Goal: Task Accomplishment & Management: Manage account settings

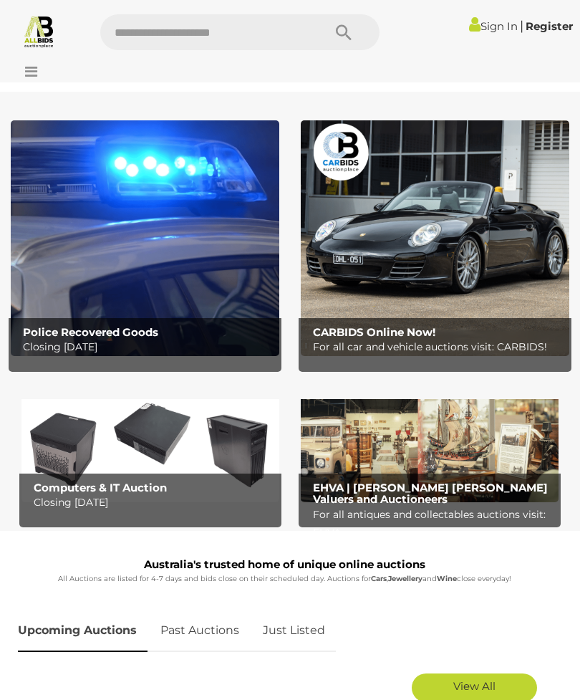
click at [488, 25] on link "Sign In" at bounding box center [493, 26] width 49 height 14
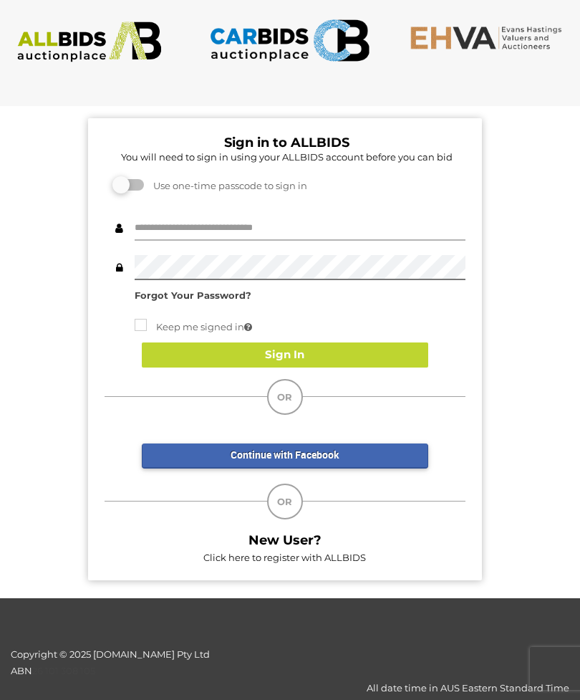
click at [207, 221] on input "text" at bounding box center [300, 228] width 331 height 25
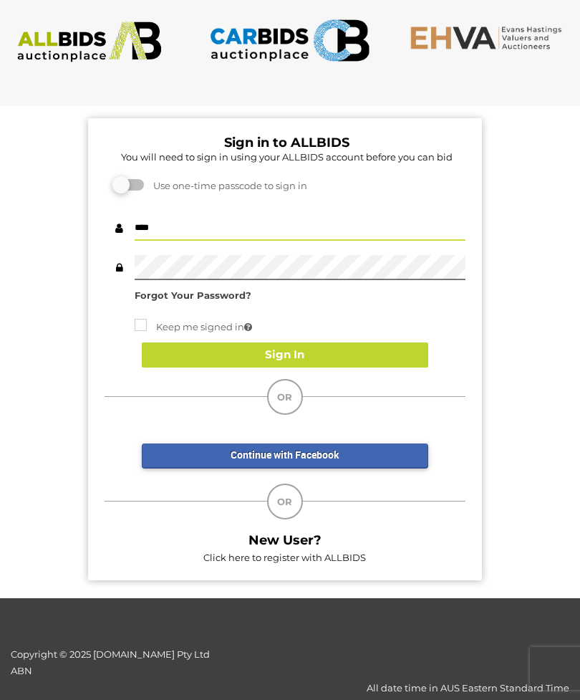
type input "****"
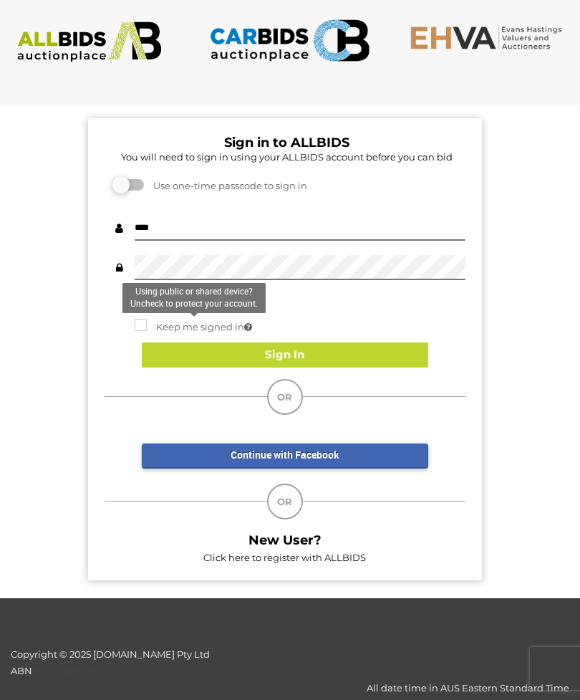
click at [219, 342] on button "Sign In" at bounding box center [285, 354] width 286 height 25
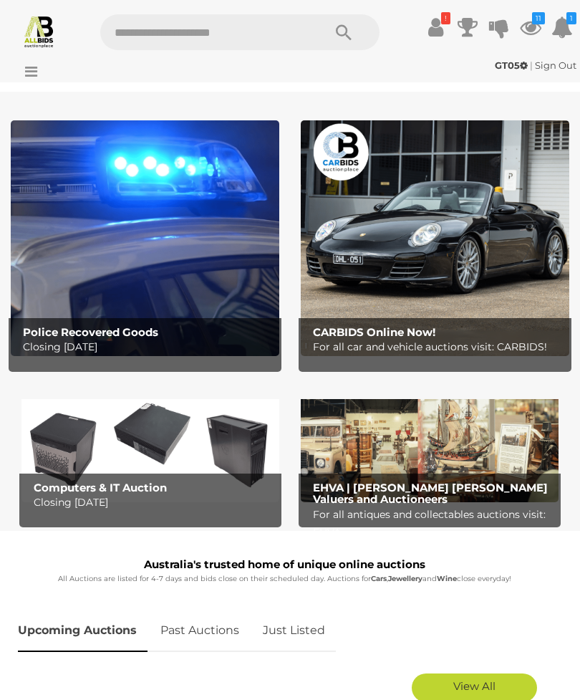
click at [443, 30] on link "!" at bounding box center [435, 27] width 21 height 26
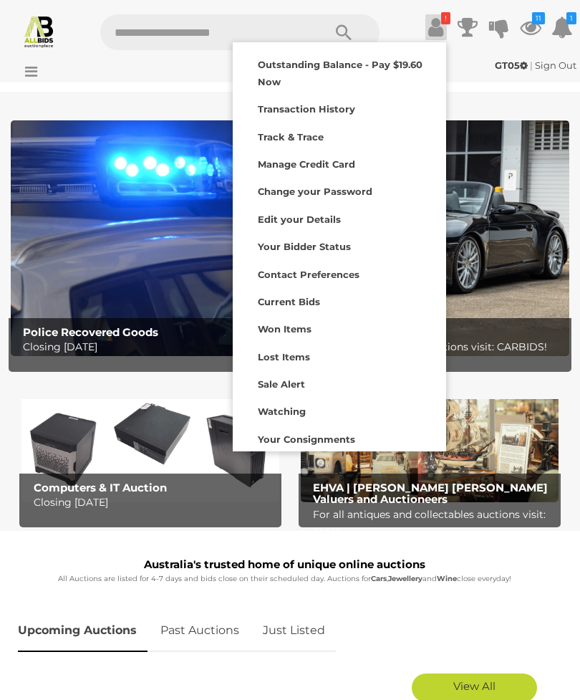
click at [379, 70] on strong "Outstanding Balance - Pay $19.60 Now" at bounding box center [340, 73] width 165 height 28
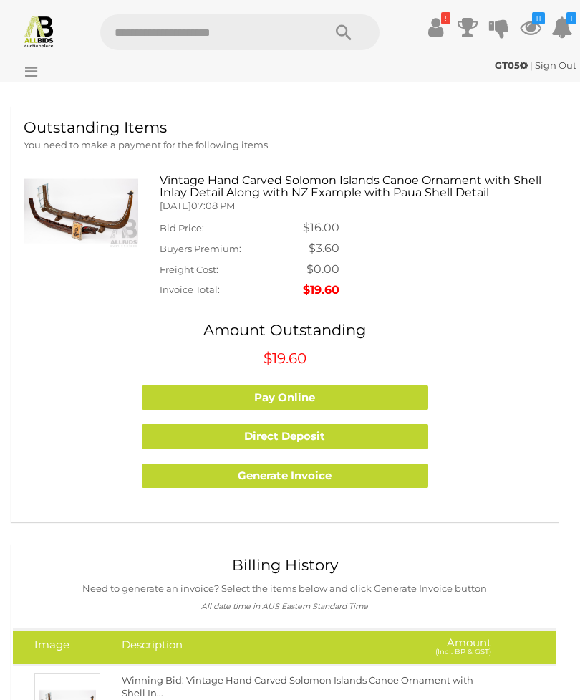
click at [526, 28] on icon at bounding box center [530, 27] width 21 height 26
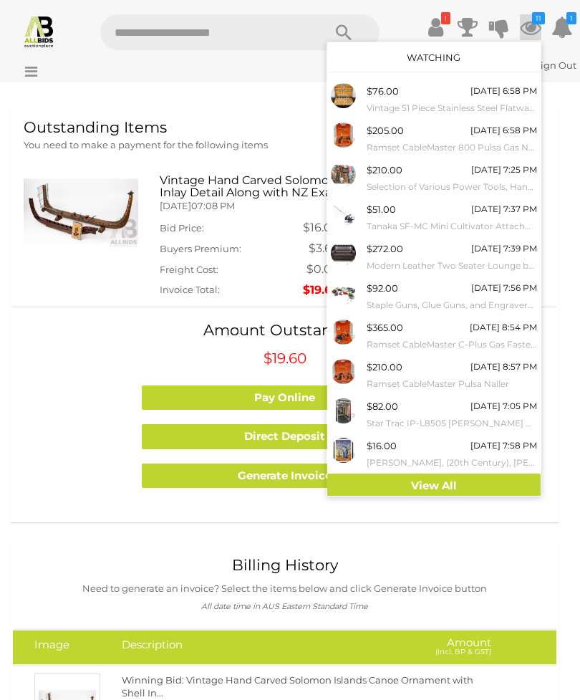
click at [493, 95] on div "Today 6:58 PM" at bounding box center [503, 91] width 67 height 16
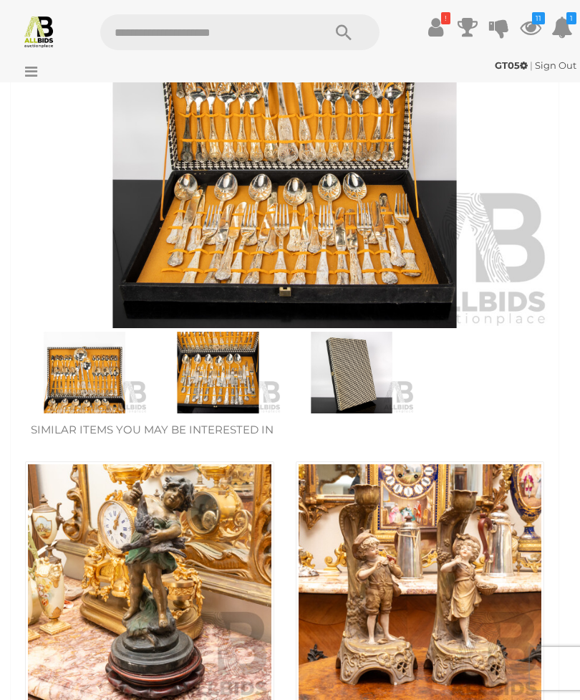
scroll to position [601, 0]
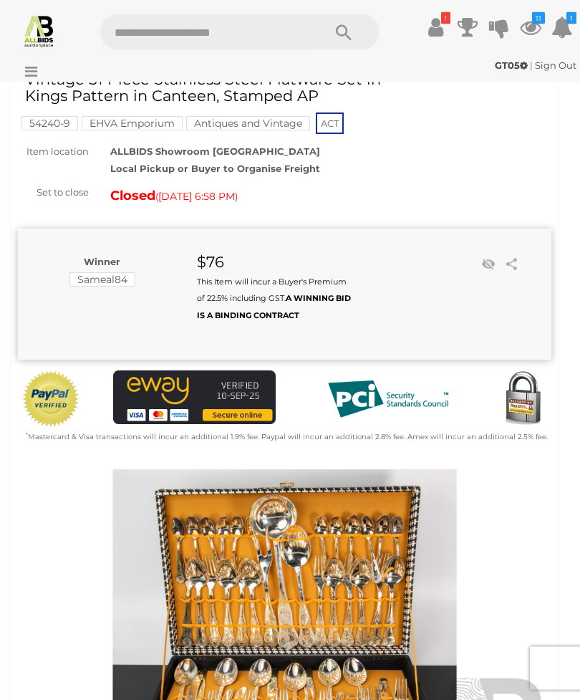
click at [486, 268] on link at bounding box center [488, 264] width 21 height 21
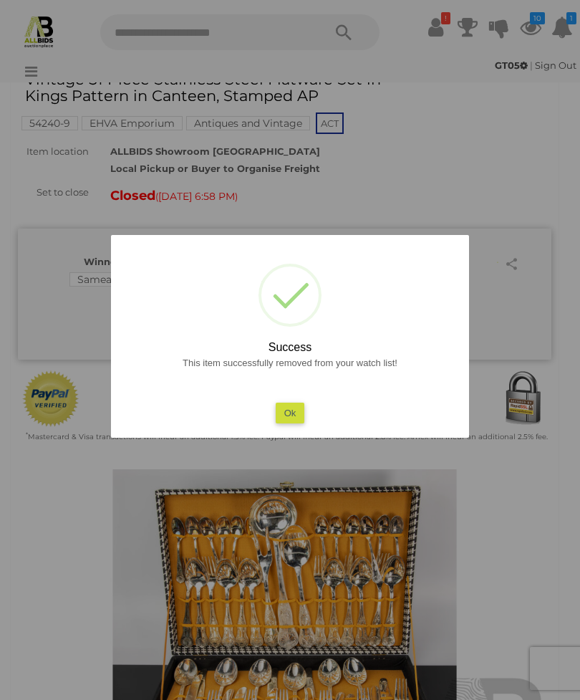
click at [289, 410] on button "Ok" at bounding box center [290, 412] width 29 height 21
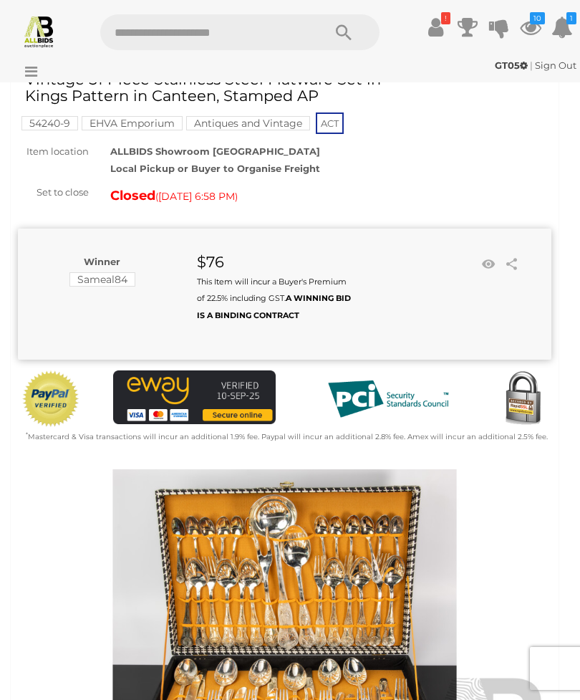
click at [532, 22] on icon "10" at bounding box center [537, 18] width 15 height 12
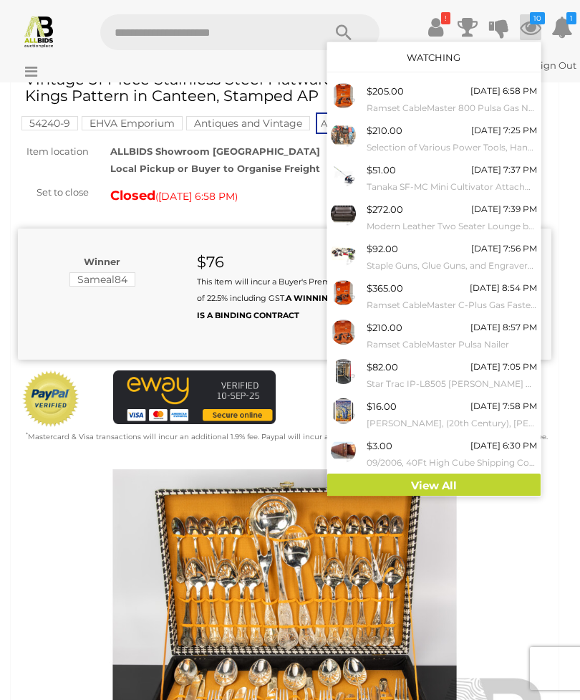
click at [466, 100] on small "Ramset CableMaster 800 Pulsa Gas Nailer" at bounding box center [452, 108] width 170 height 16
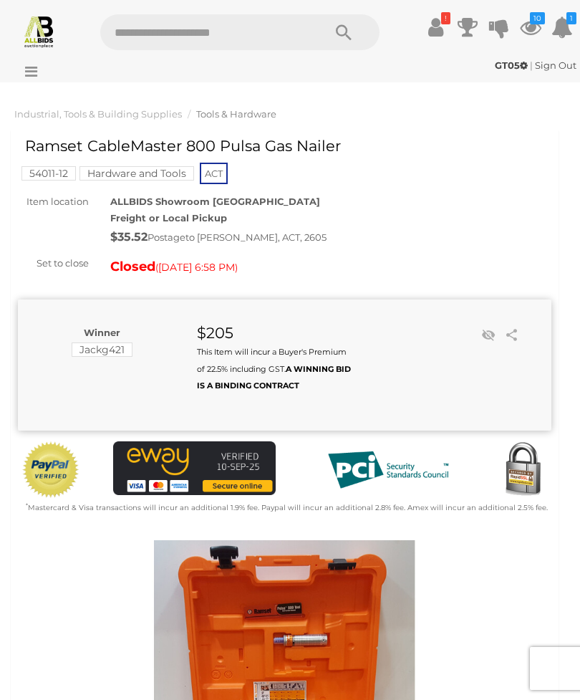
click at [483, 326] on link at bounding box center [488, 334] width 21 height 21
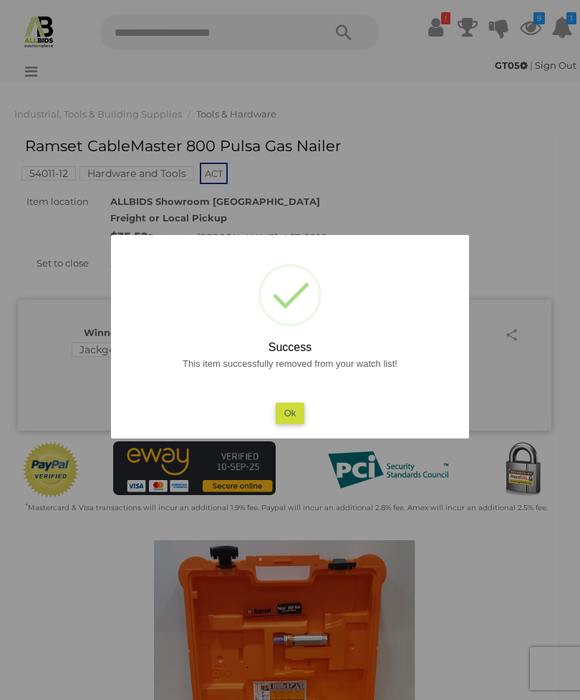
click at [286, 412] on button "Ok" at bounding box center [290, 412] width 29 height 21
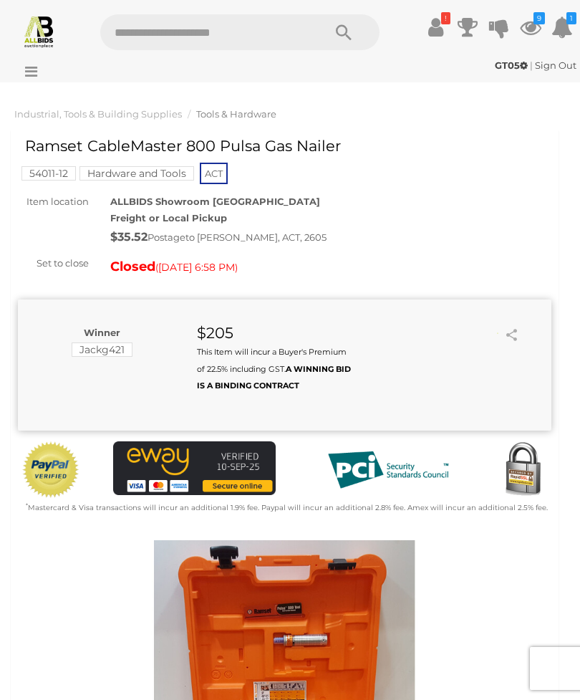
click at [531, 28] on icon at bounding box center [530, 27] width 21 height 26
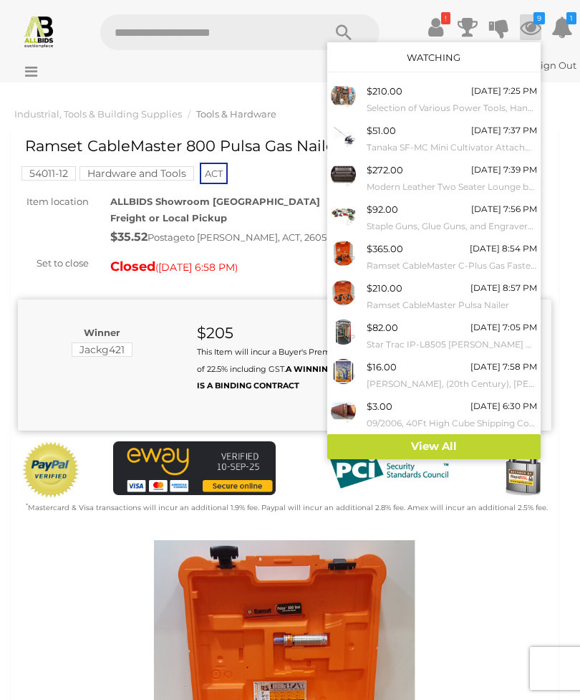
click at [475, 105] on small "Selection of Various Power Tools, Hand Tools and Hardware" at bounding box center [452, 108] width 170 height 16
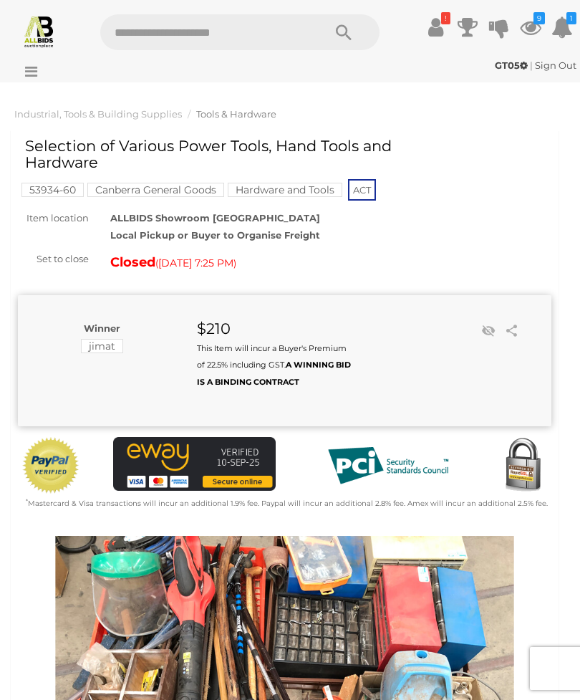
click at [489, 327] on link at bounding box center [488, 330] width 21 height 21
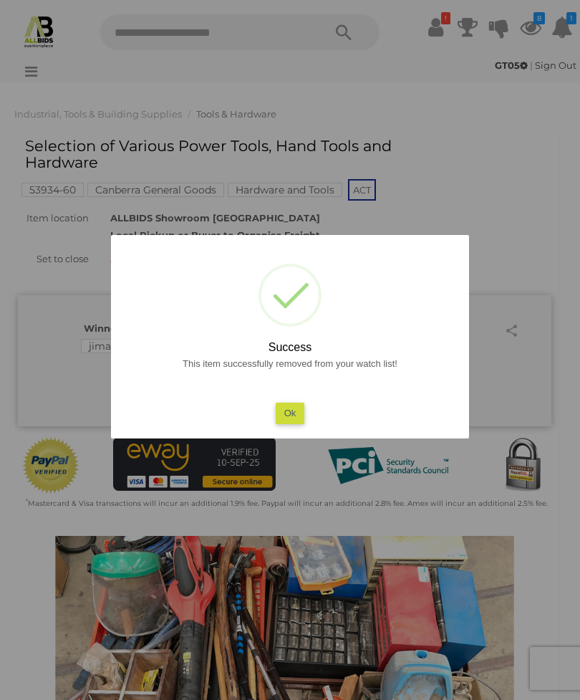
click at [294, 406] on button "Ok" at bounding box center [290, 412] width 29 height 21
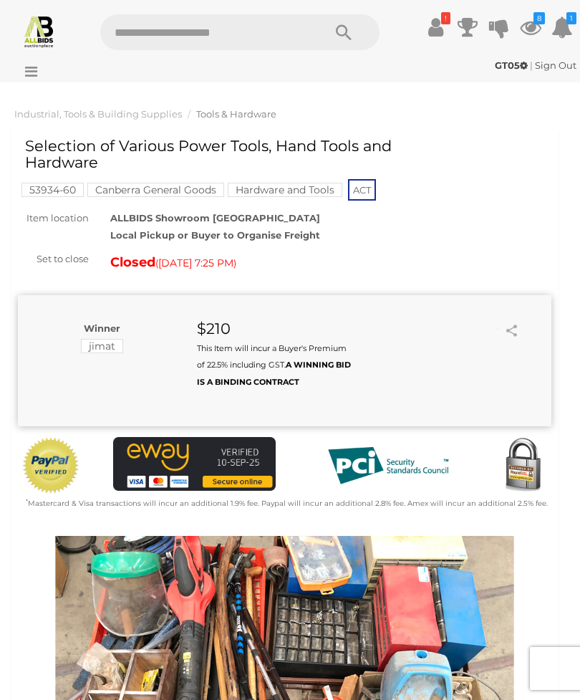
click at [533, 24] on icon at bounding box center [530, 27] width 21 height 26
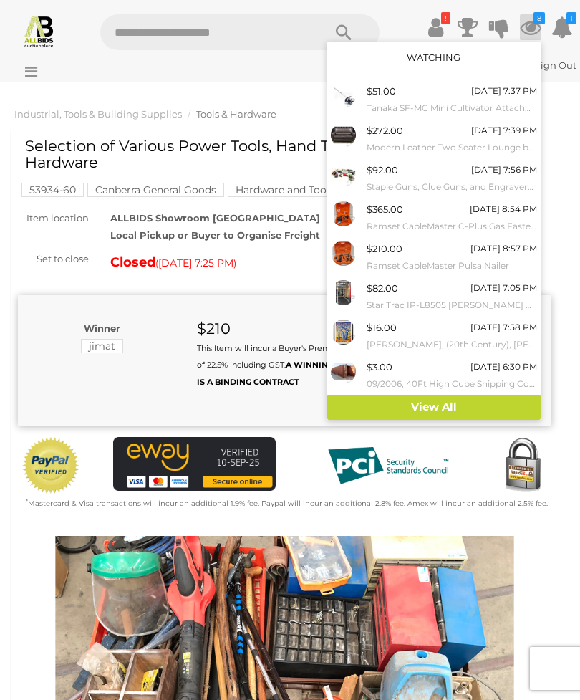
click at [461, 100] on small "Tanaka SF-MC Mini Cultivator Attachment - Brand New" at bounding box center [452, 108] width 170 height 16
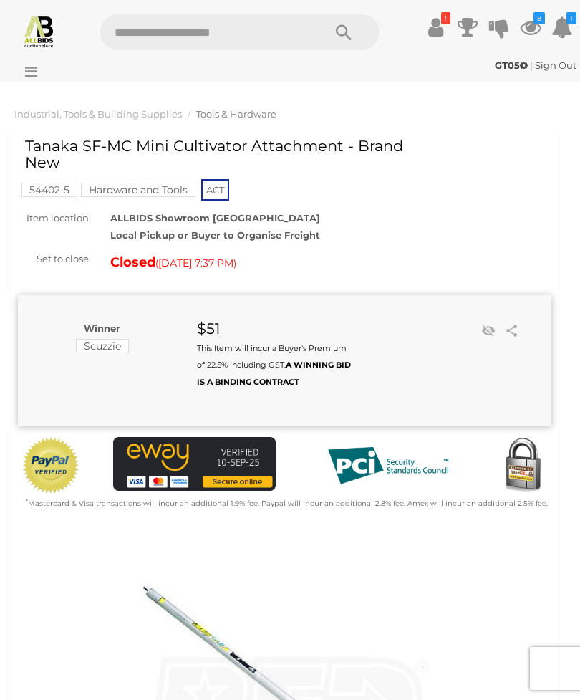
click at [487, 320] on link at bounding box center [488, 330] width 21 height 21
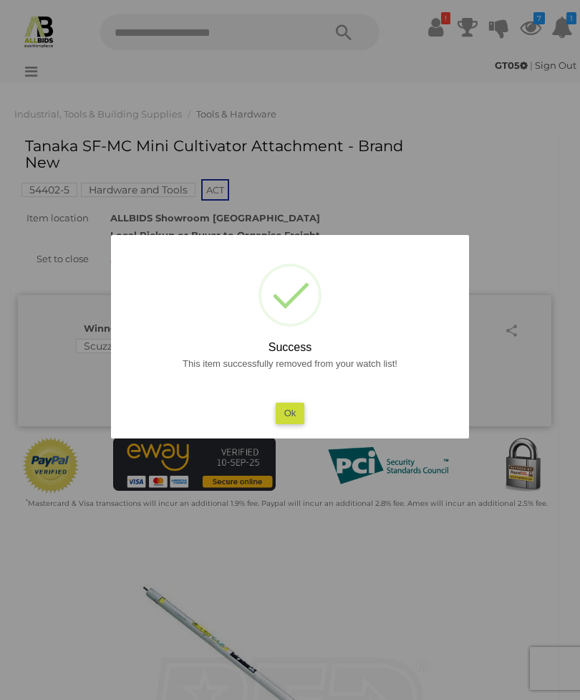
click at [289, 412] on button "Ok" at bounding box center [290, 412] width 29 height 21
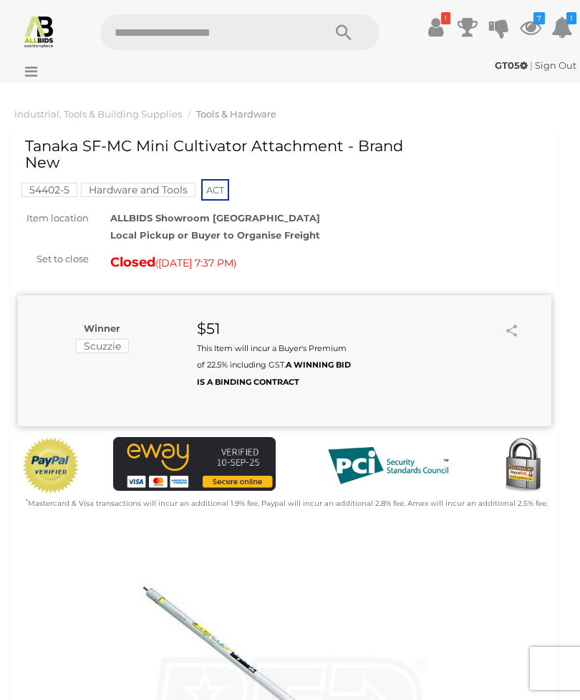
click at [522, 30] on icon at bounding box center [530, 27] width 21 height 26
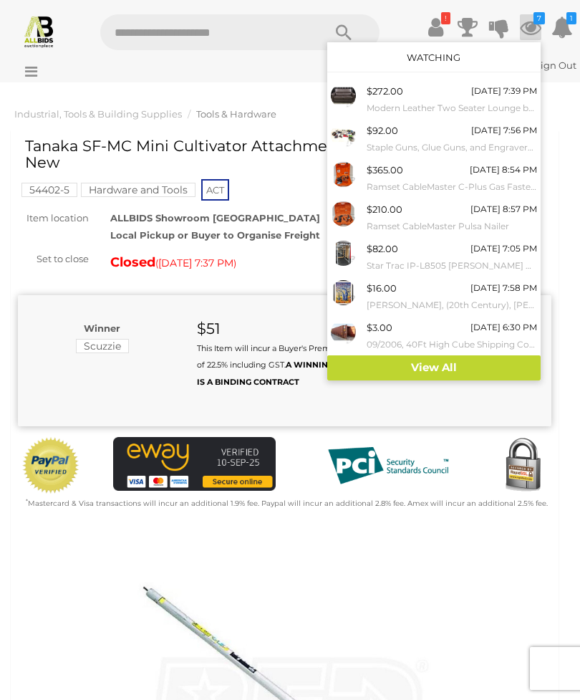
click at [405, 95] on div "$272.00 Today 7:39 PM Modern Leather Two Seater Lounge by Freedom Furniture" at bounding box center [452, 99] width 170 height 32
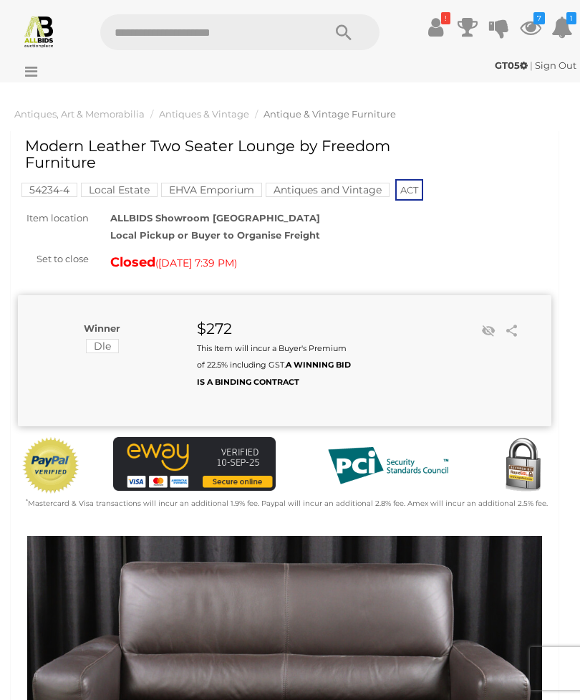
click at [485, 328] on link at bounding box center [488, 330] width 21 height 21
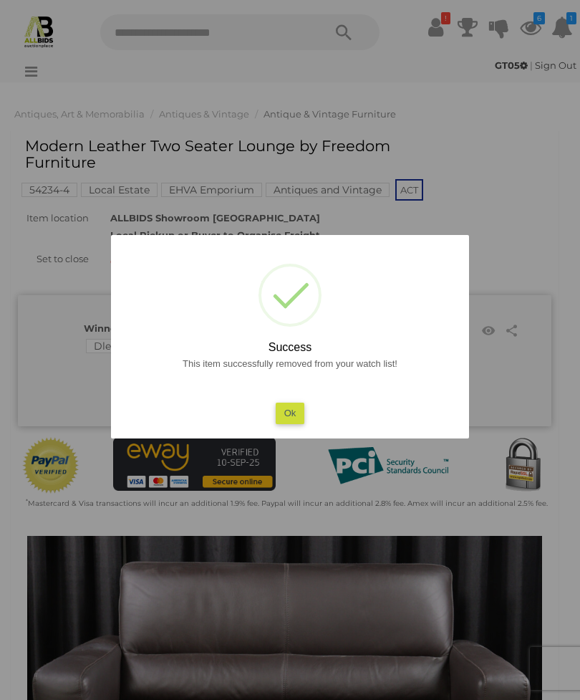
click at [299, 409] on button "Ok" at bounding box center [290, 412] width 29 height 21
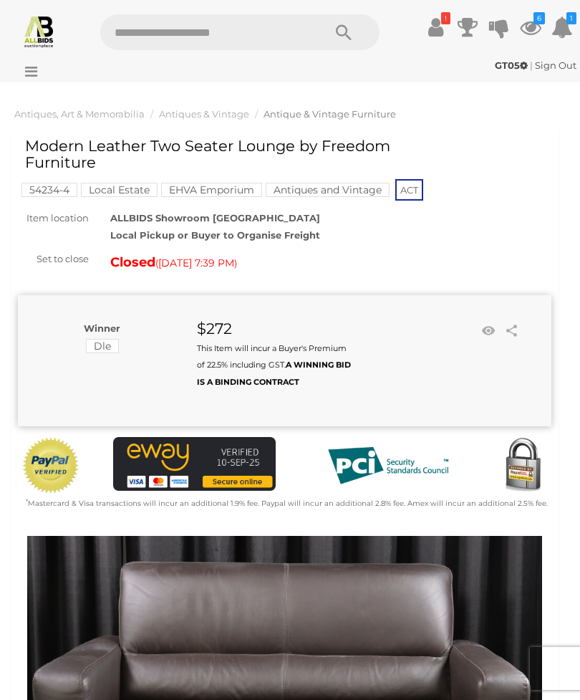
click at [487, 328] on link at bounding box center [488, 330] width 21 height 21
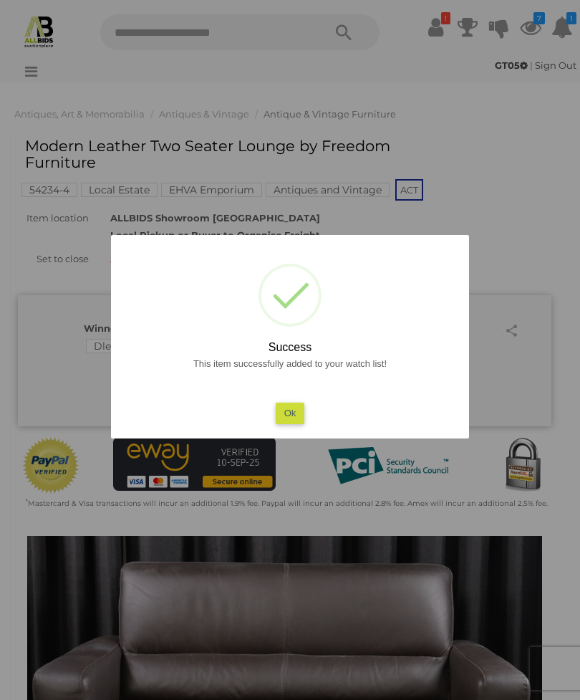
click at [294, 402] on button "Ok" at bounding box center [290, 412] width 29 height 21
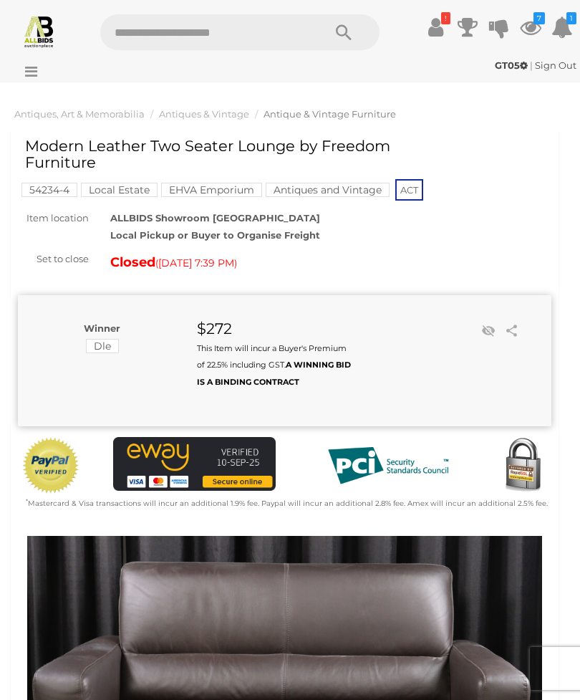
click at [533, 18] on icon "7" at bounding box center [538, 18] width 11 height 12
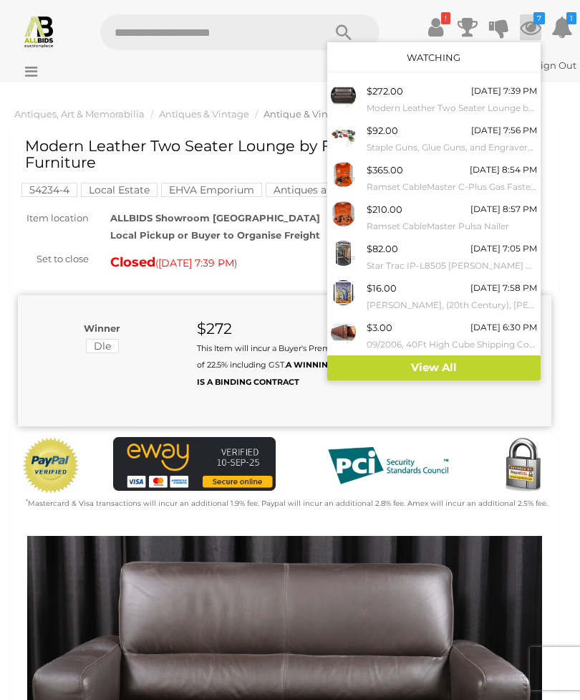
click at [432, 91] on div "$272.00 [DATE] 7:39 PM Modern Leather Two Seater Lounge by Freedom Furniture" at bounding box center [452, 99] width 170 height 32
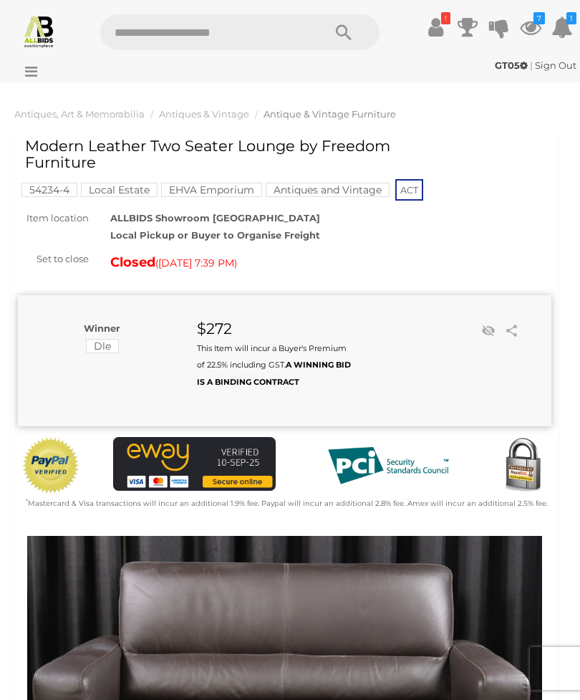
click at [478, 336] on link at bounding box center [488, 330] width 21 height 21
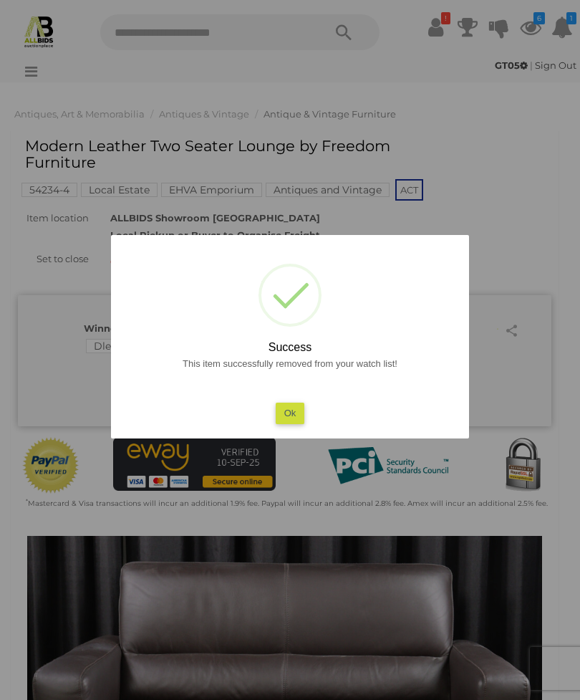
click at [297, 410] on button "Ok" at bounding box center [290, 412] width 29 height 21
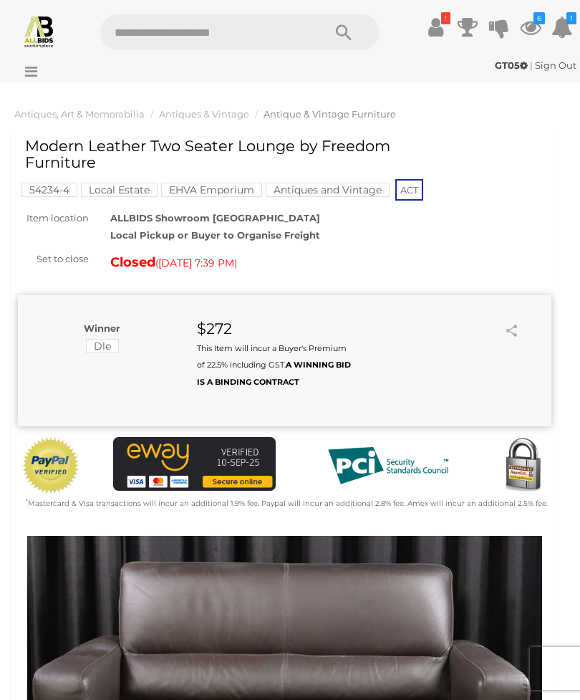
click at [525, 32] on icon at bounding box center [530, 27] width 21 height 26
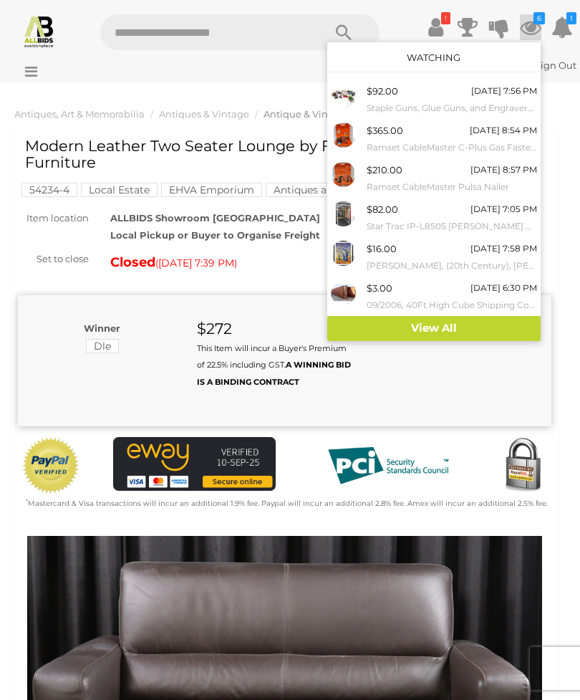
click at [423, 95] on div "$92.00 Today 7:56 PM Staple Guns, Glue Guns, and Engravers - Lot of 14" at bounding box center [452, 99] width 170 height 32
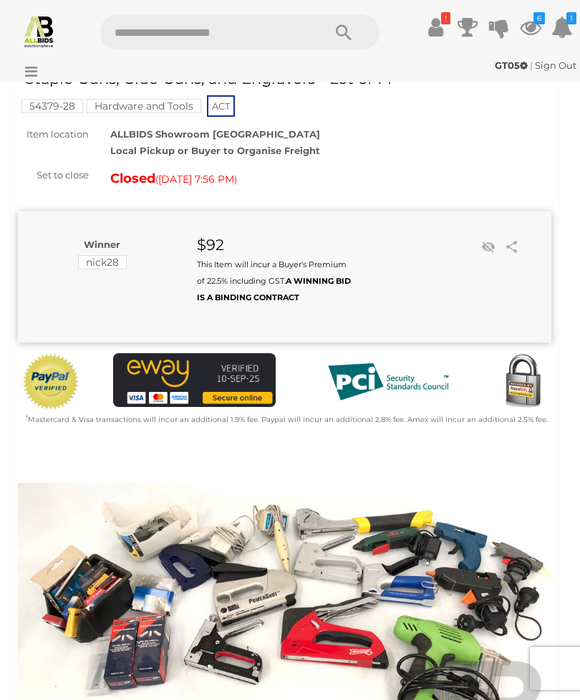
scroll to position [67, 0]
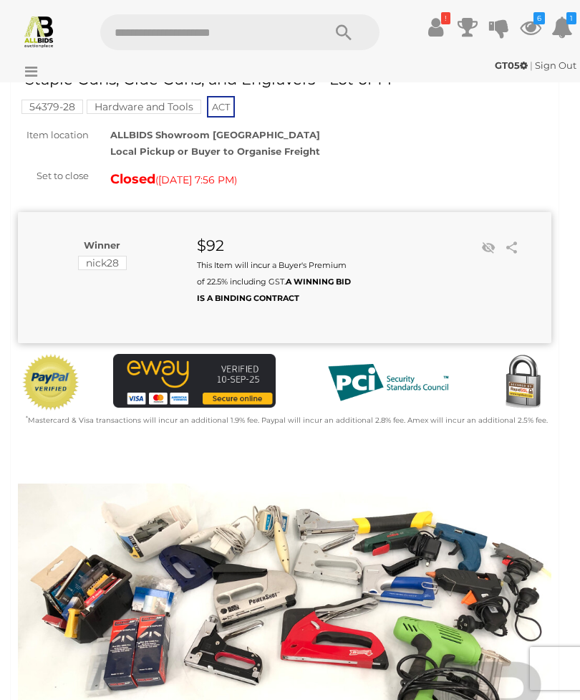
click at [487, 243] on link at bounding box center [488, 247] width 21 height 21
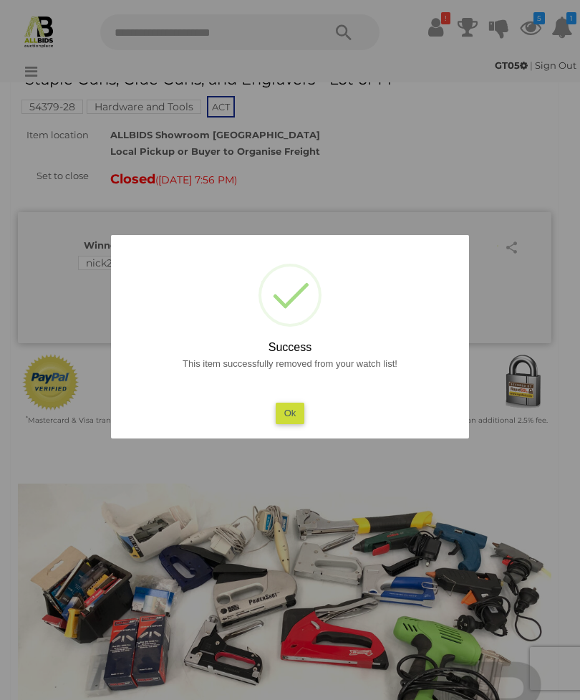
click at [299, 410] on button "Ok" at bounding box center [290, 412] width 29 height 21
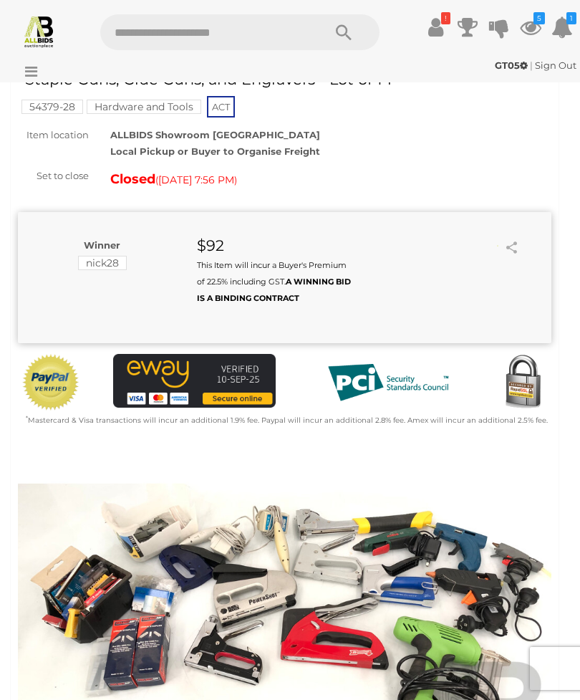
click at [529, 30] on icon at bounding box center [530, 27] width 21 height 26
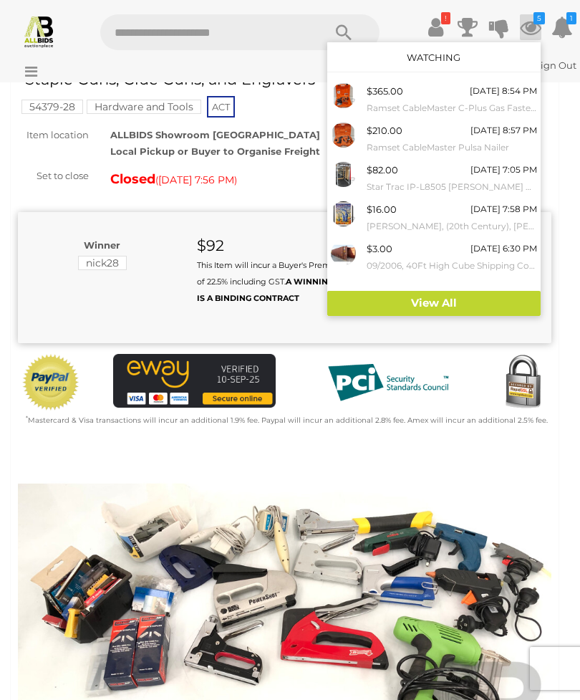
click at [499, 96] on div "Today 8:54 PM" at bounding box center [503, 91] width 67 height 16
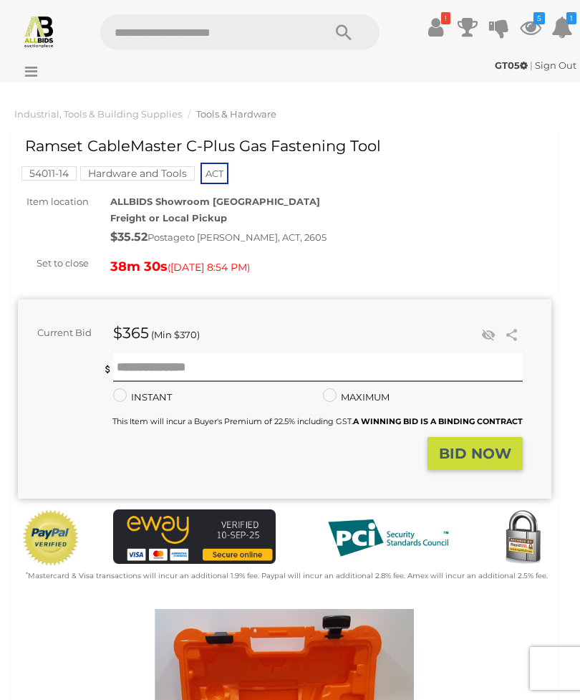
click at [483, 329] on link at bounding box center [488, 334] width 21 height 21
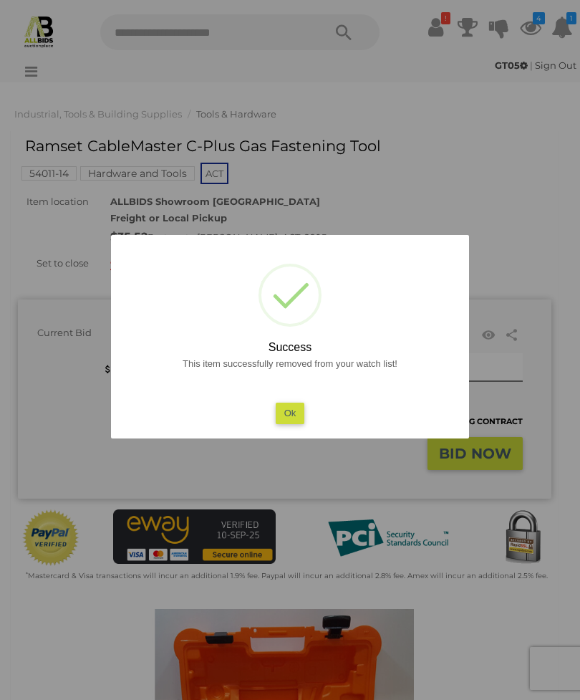
click at [285, 412] on button "Ok" at bounding box center [290, 412] width 29 height 21
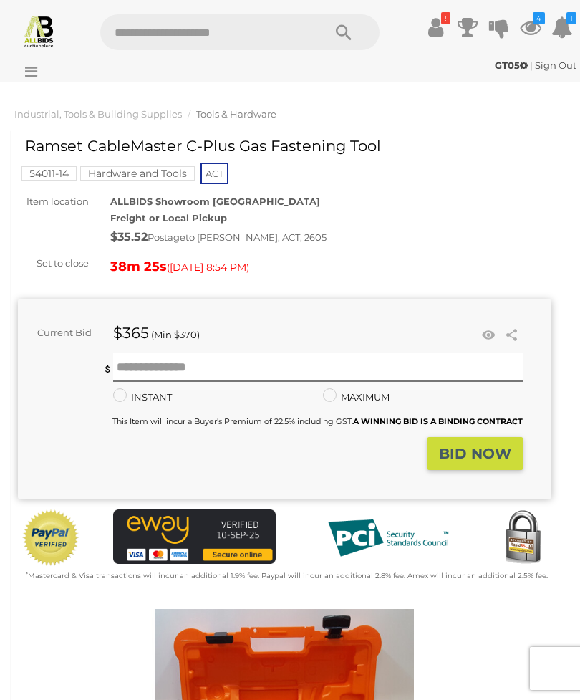
click at [529, 26] on icon at bounding box center [530, 27] width 21 height 26
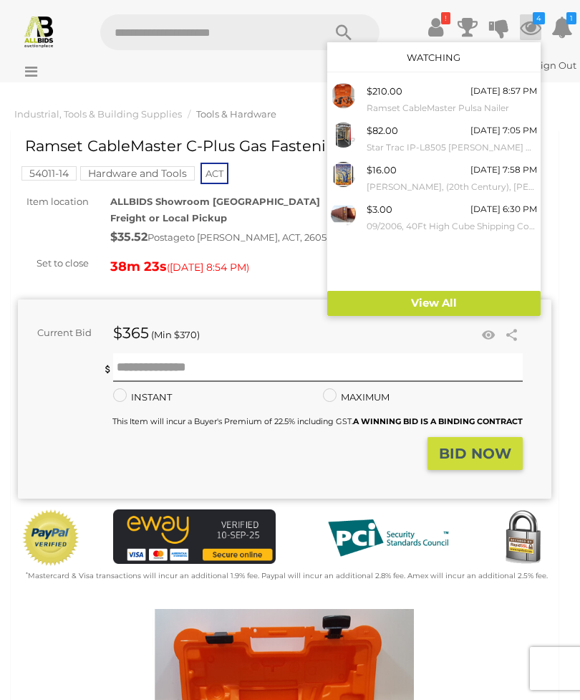
click at [493, 98] on div "$210.00 Today 8:57 PM Ramset CableMaster Pulsa Nailer" at bounding box center [452, 99] width 170 height 32
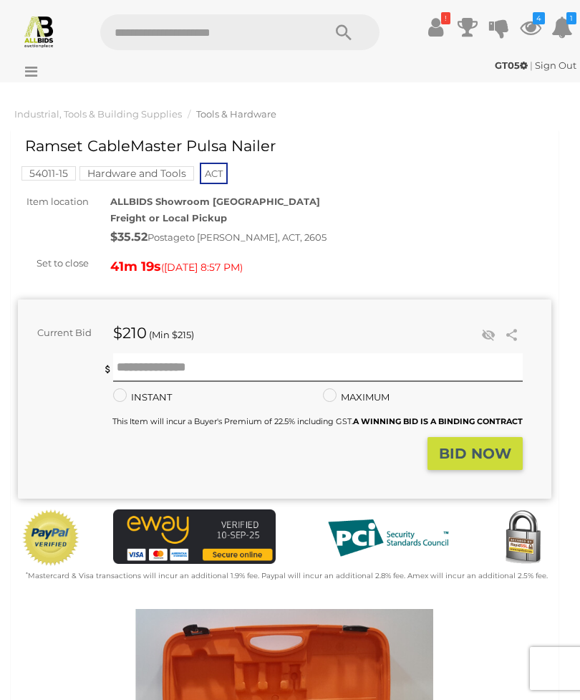
click at [488, 332] on link at bounding box center [488, 334] width 21 height 21
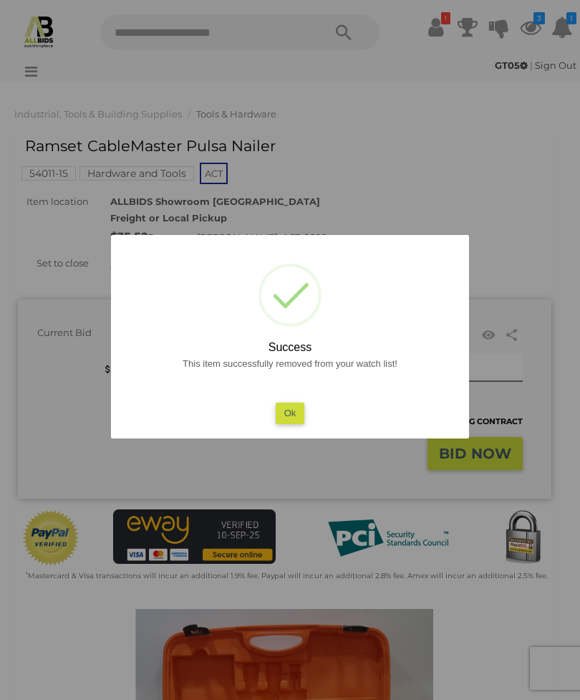
click at [295, 410] on button "Ok" at bounding box center [290, 412] width 29 height 21
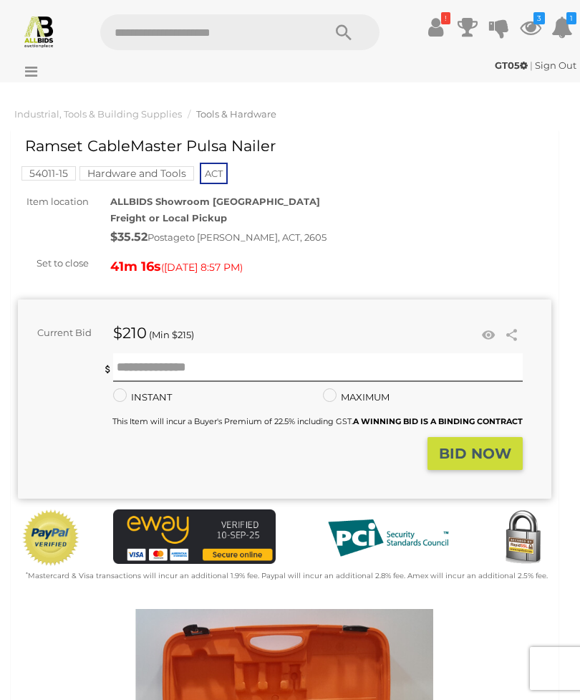
click at [531, 21] on icon at bounding box center [530, 27] width 21 height 26
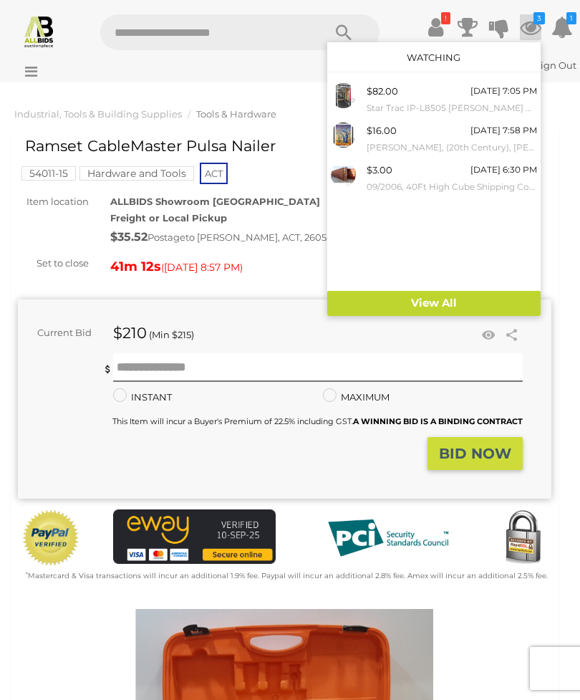
click at [478, 97] on div "[DATE] 7:05 PM" at bounding box center [503, 91] width 67 height 16
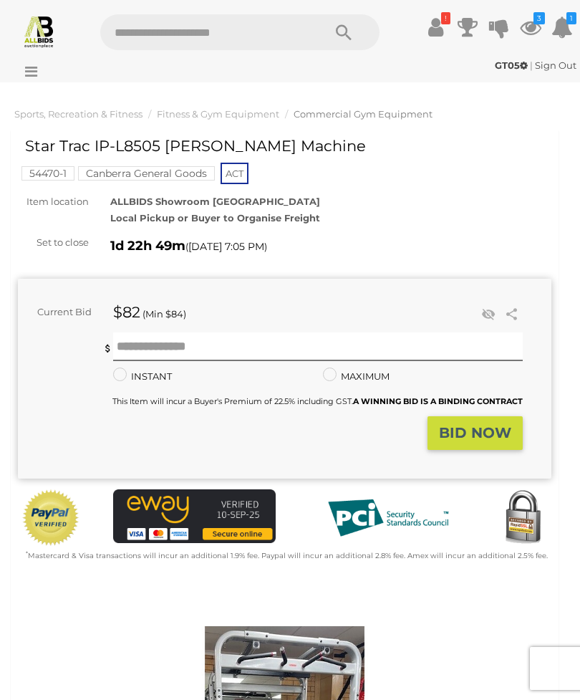
click at [490, 304] on link at bounding box center [488, 314] width 21 height 21
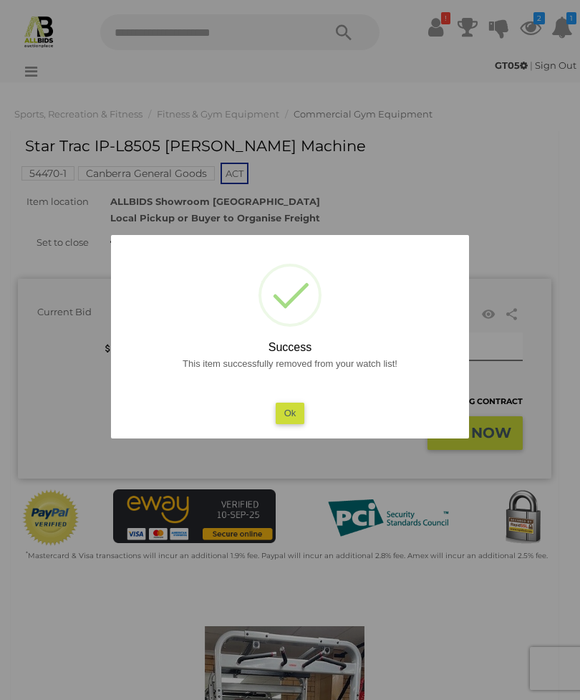
click at [293, 408] on button "Ok" at bounding box center [290, 412] width 29 height 21
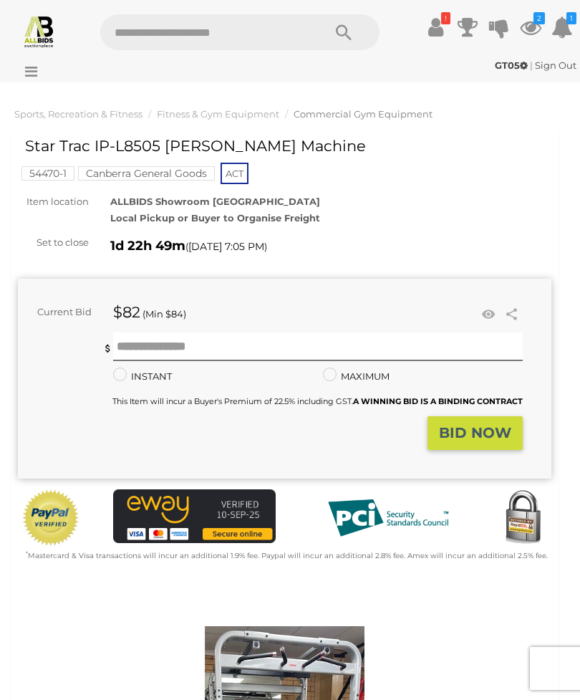
click at [526, 28] on icon at bounding box center [530, 27] width 21 height 26
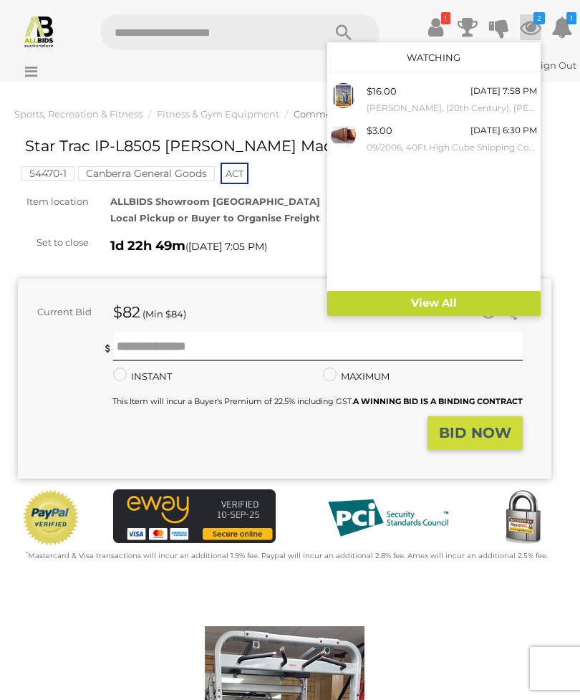
click at [500, 100] on small "[PERSON_NAME], (20th Century), [PERSON_NAME] Trees, Original Oil on Canvas Boar…" at bounding box center [452, 108] width 170 height 16
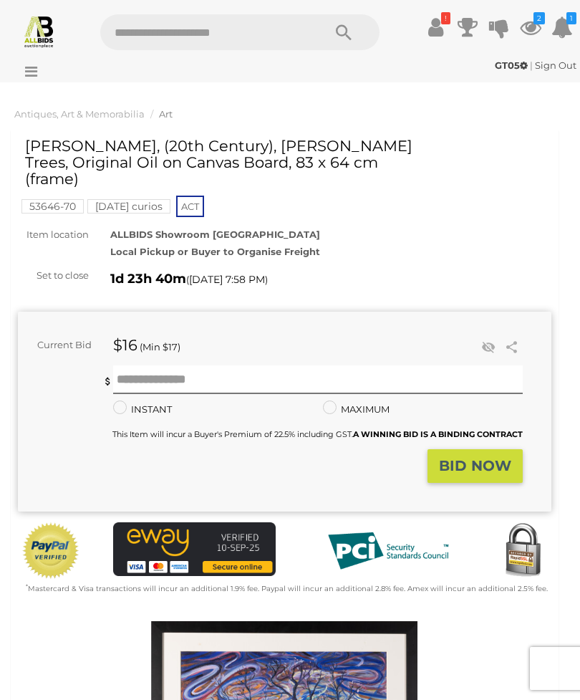
click at [528, 23] on icon at bounding box center [530, 27] width 21 height 26
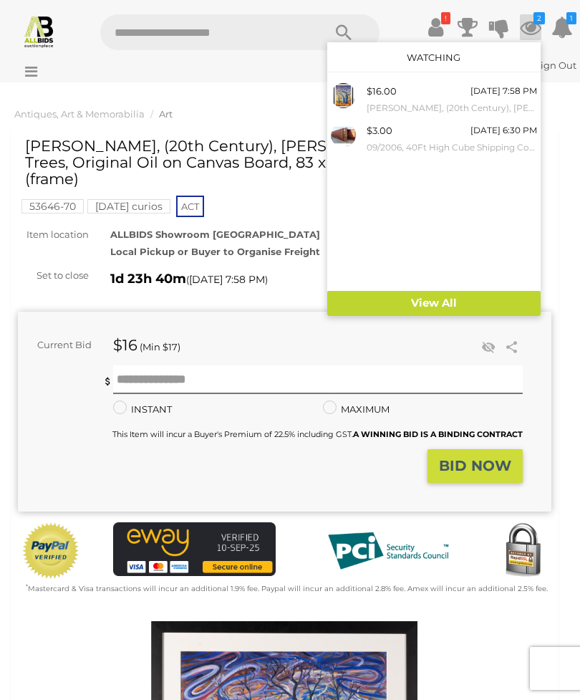
click at [407, 132] on div "$3.00 [DATE] 6:30 PM 09/2006, 40Ft High Cube Shipping Container - Red" at bounding box center [452, 138] width 170 height 32
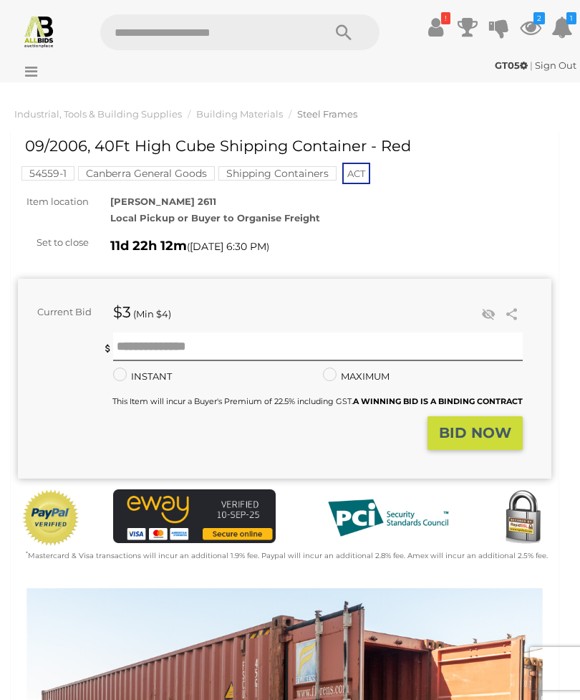
click at [436, 26] on icon at bounding box center [435, 27] width 15 height 26
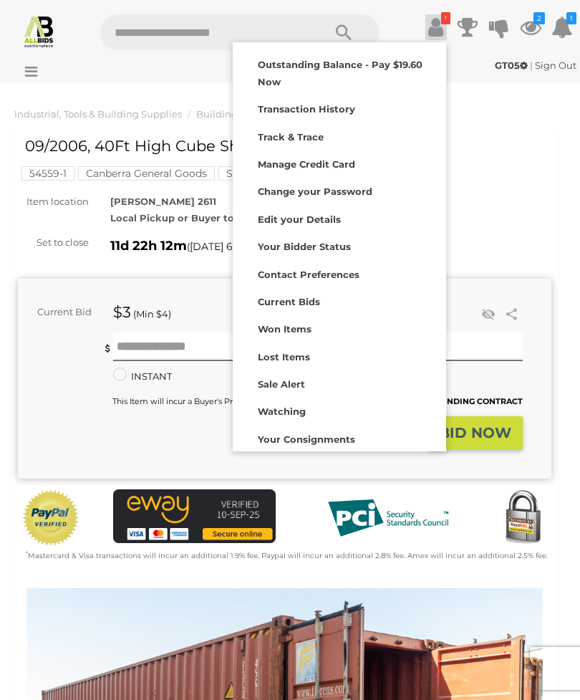
click at [414, 74] on div "Outstanding Balance - Pay $19.60 Now" at bounding box center [339, 71] width 206 height 37
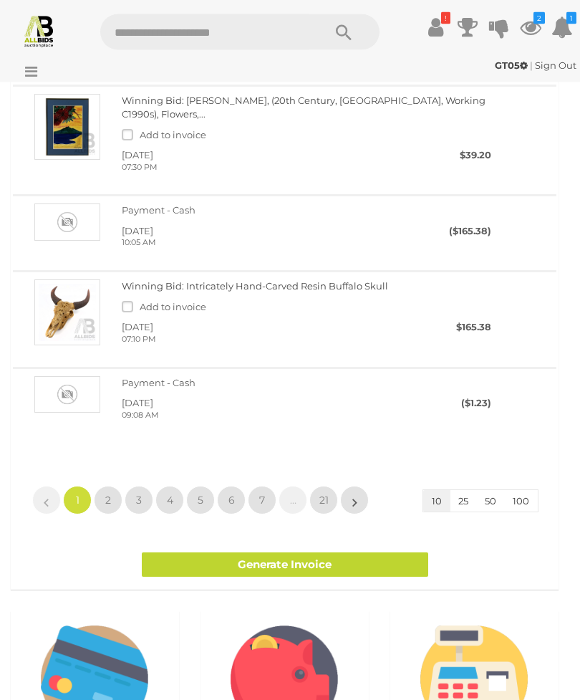
scroll to position [1121, 0]
click at [109, 493] on span "2" at bounding box center [108, 499] width 6 height 13
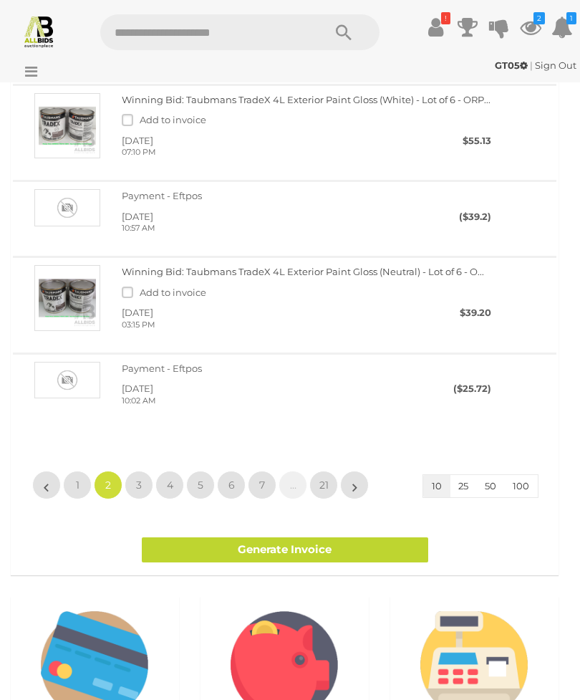
scroll to position [1108, 0]
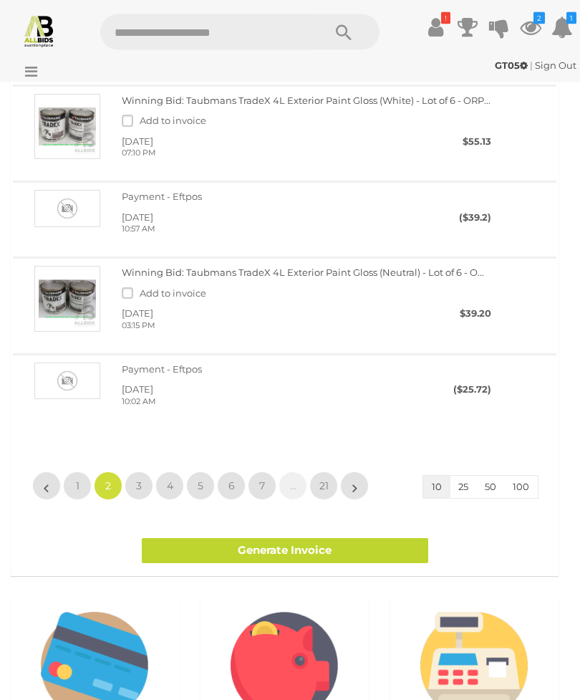
click at [137, 480] on span "3" at bounding box center [139, 486] width 6 height 13
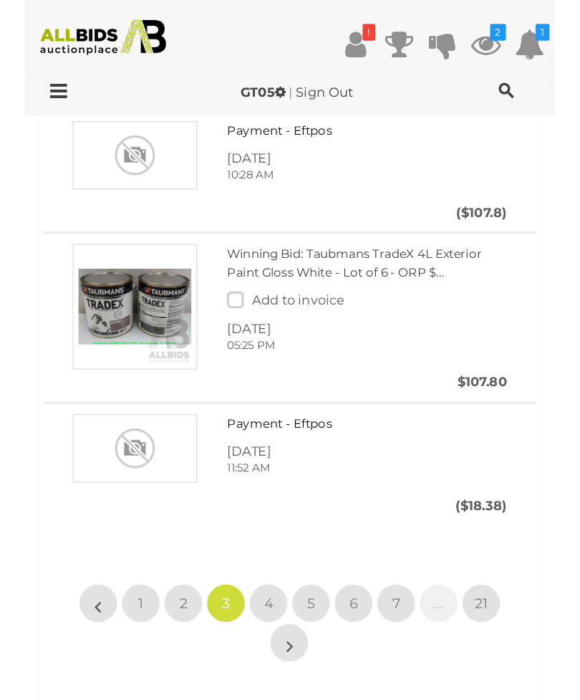
scroll to position [1108, 0]
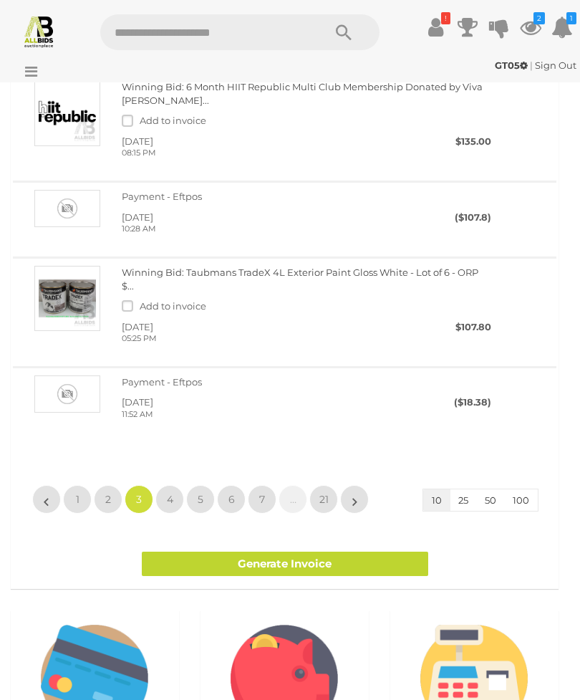
click at [166, 485] on link "4" at bounding box center [169, 499] width 29 height 29
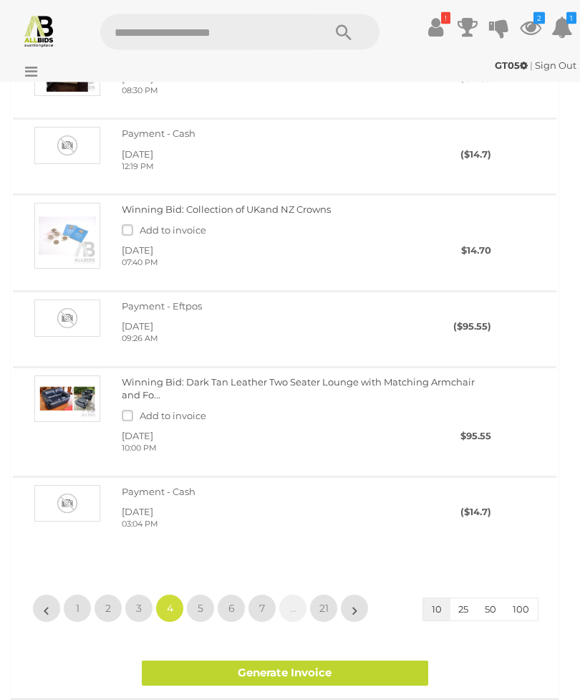
scroll to position [986, 0]
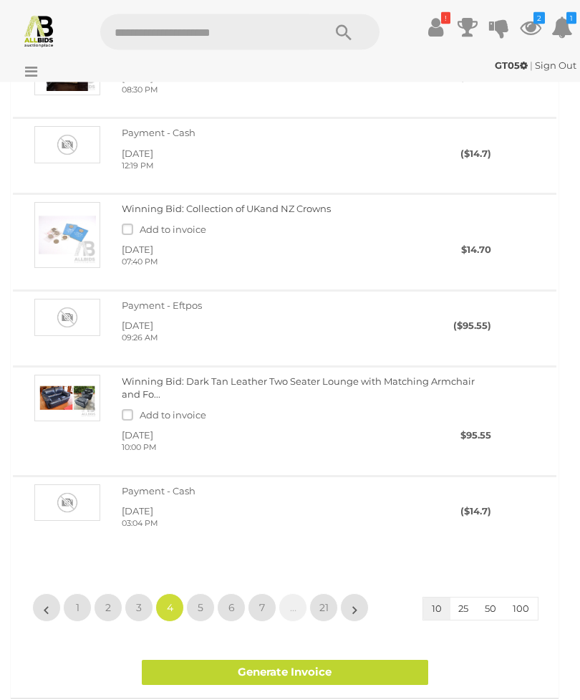
click at [202, 601] on span "5" at bounding box center [201, 607] width 6 height 13
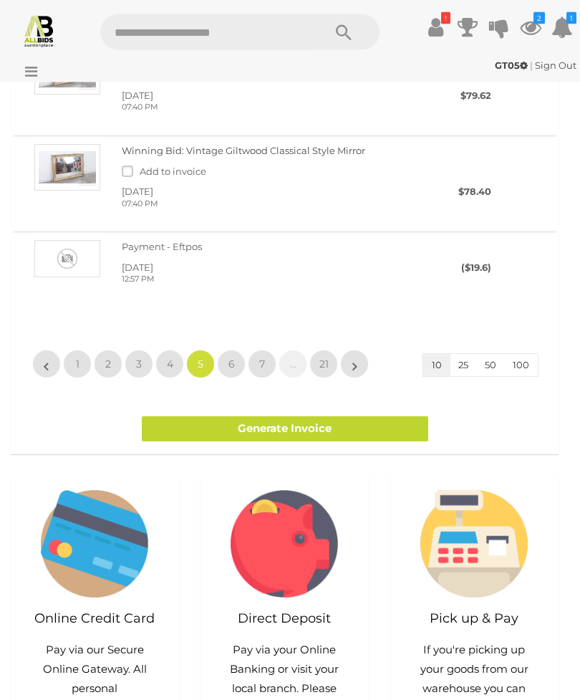
scroll to position [1237, 0]
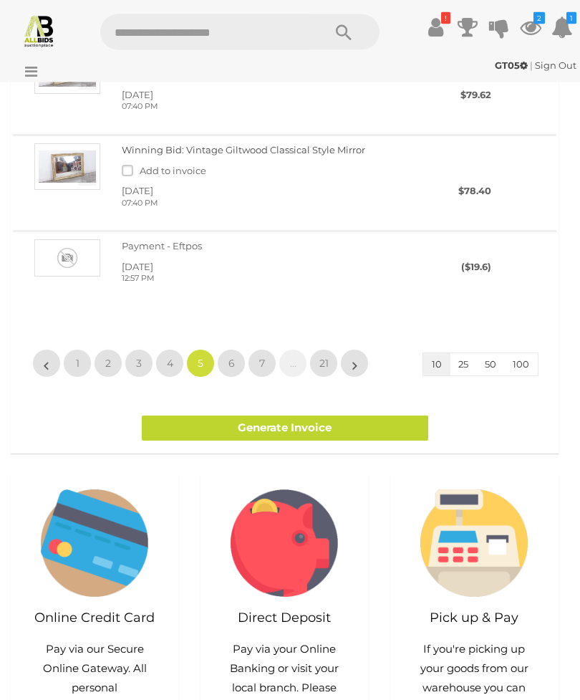
click at [230, 357] on span "6" at bounding box center [231, 363] width 6 height 13
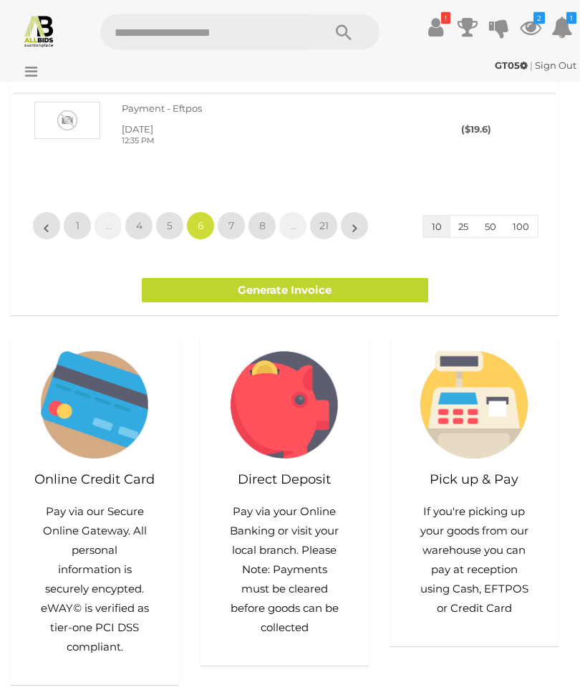
scroll to position [1339, 0]
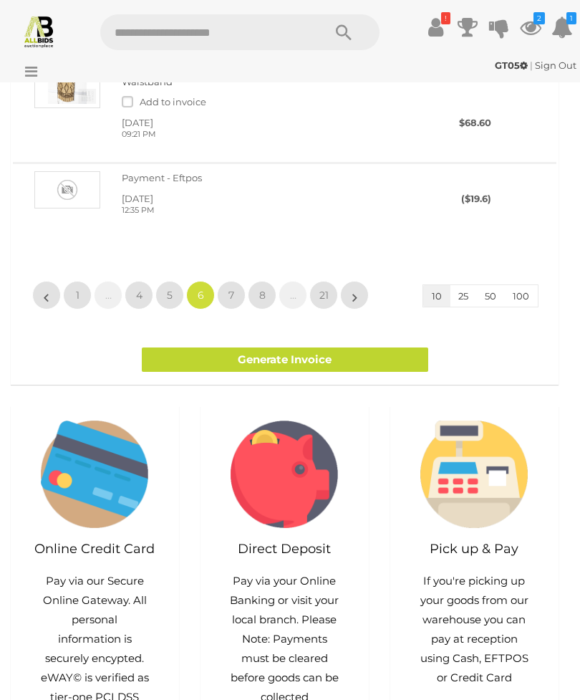
click at [228, 289] on span "7" at bounding box center [231, 295] width 6 height 13
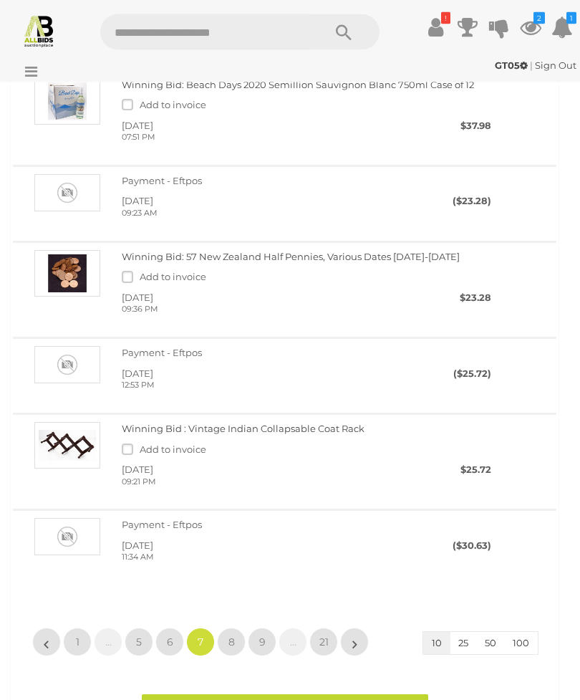
scroll to position [956, 0]
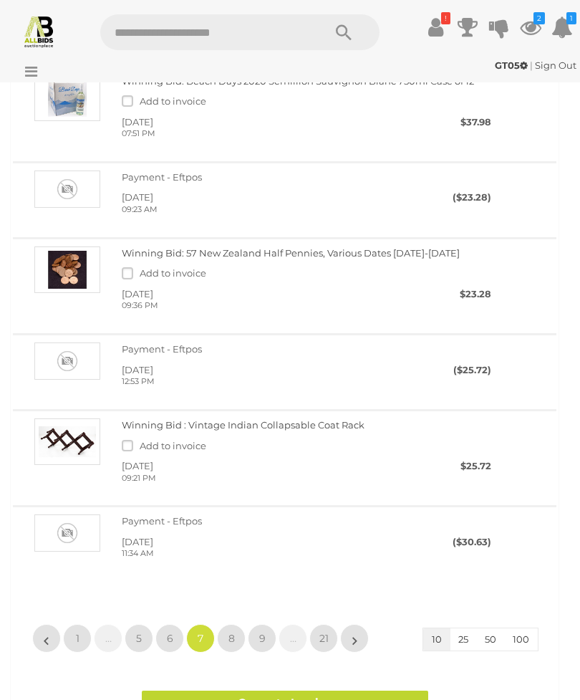
click at [238, 624] on link "8" at bounding box center [231, 638] width 29 height 29
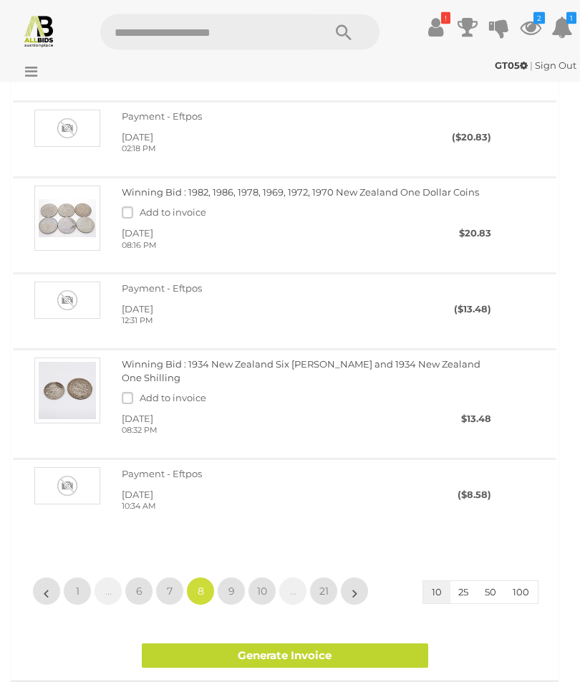
scroll to position [1017, 0]
click at [236, 576] on link "9" at bounding box center [231, 590] width 29 height 29
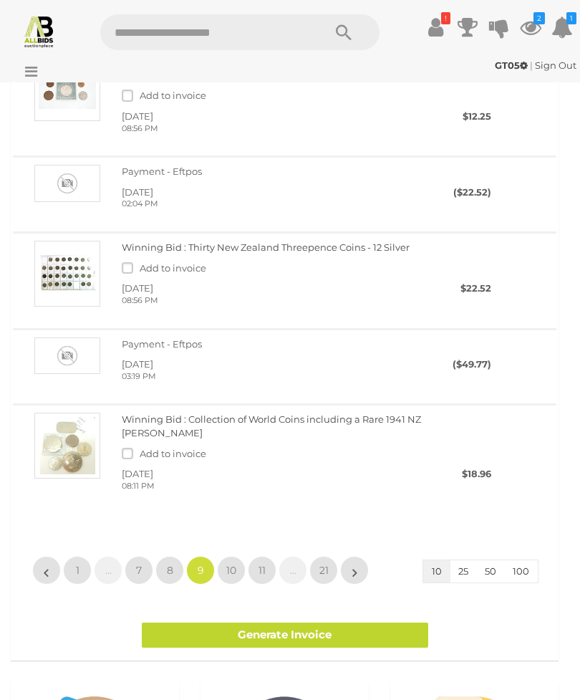
scroll to position [1057, 0]
click at [229, 564] on span "10" at bounding box center [231, 570] width 10 height 13
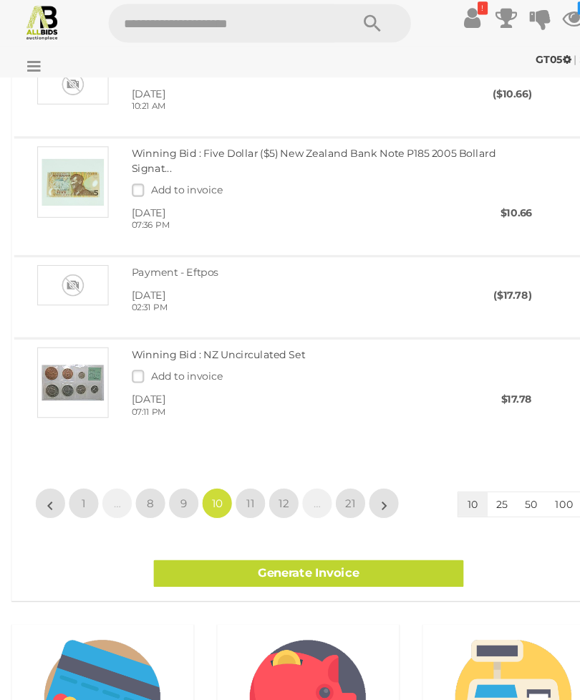
scroll to position [1164, 0]
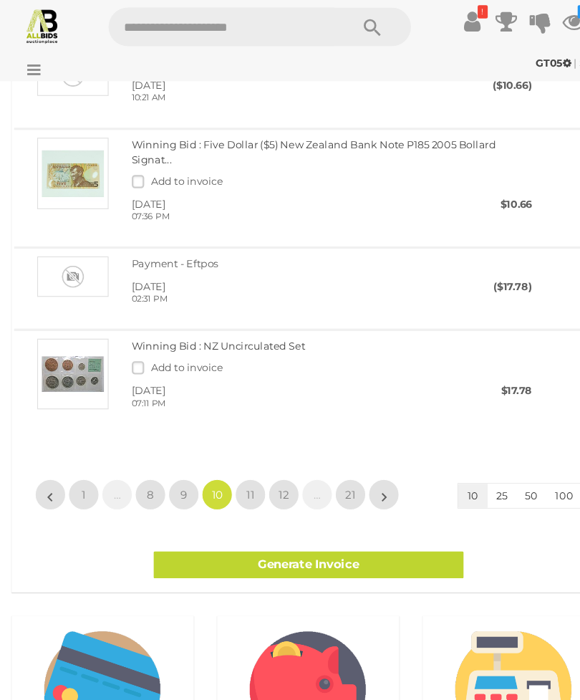
click at [229, 458] on span "11" at bounding box center [231, 464] width 7 height 13
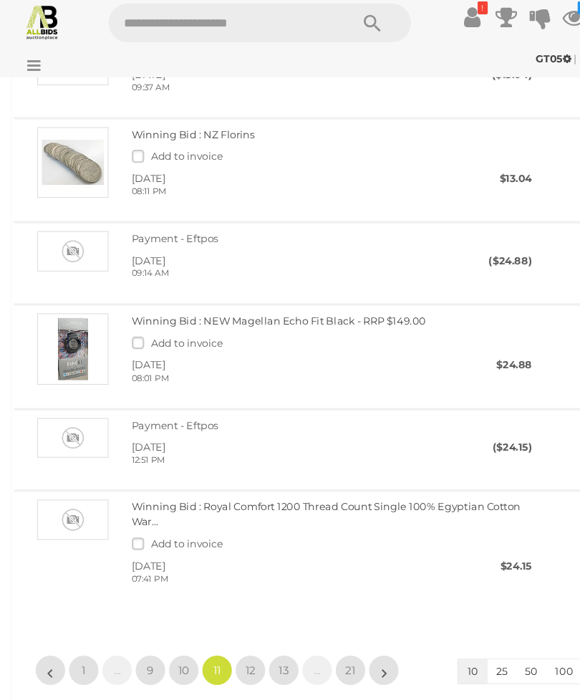
scroll to position [969, 0]
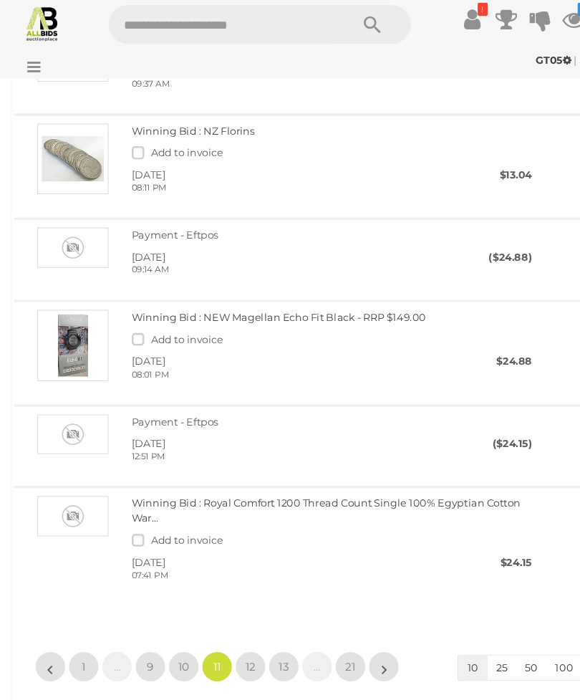
click at [233, 619] on span "12" at bounding box center [231, 625] width 9 height 13
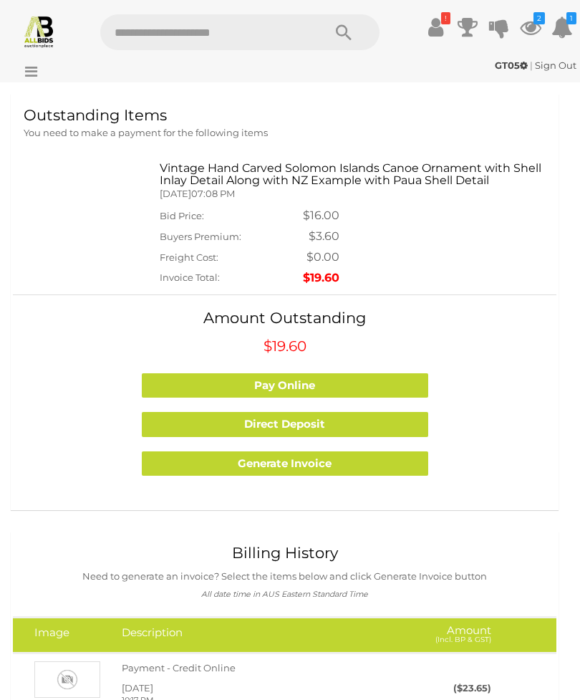
scroll to position [0, 0]
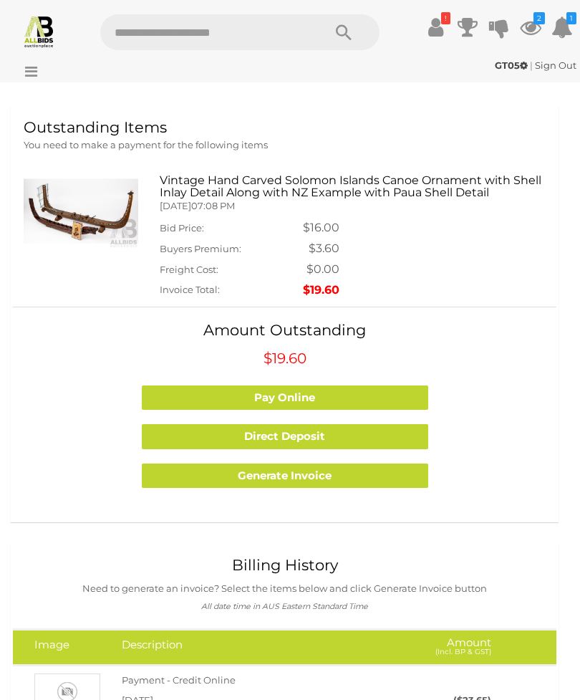
click at [561, 64] on link "Sign Out" at bounding box center [556, 64] width 42 height 11
